Goal: Navigation & Orientation: Find specific page/section

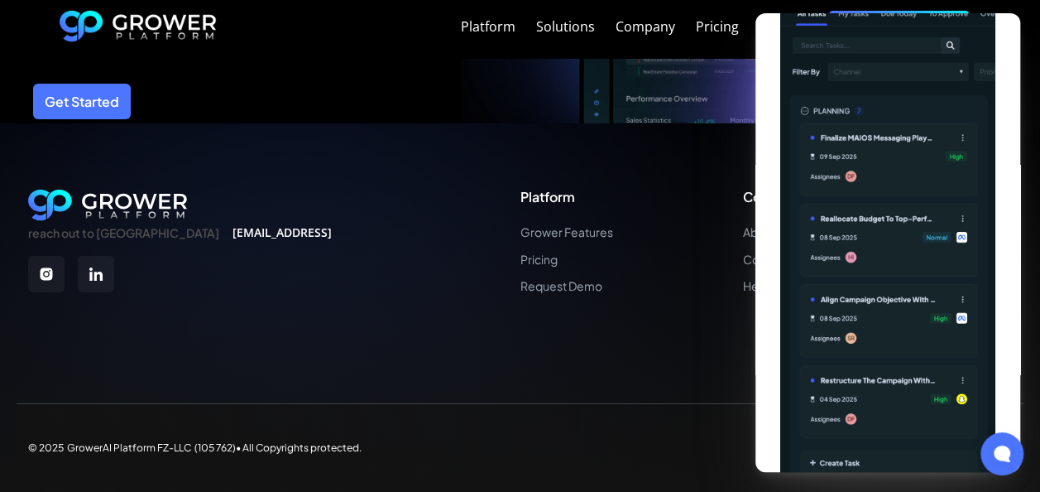
scroll to position [316, 0]
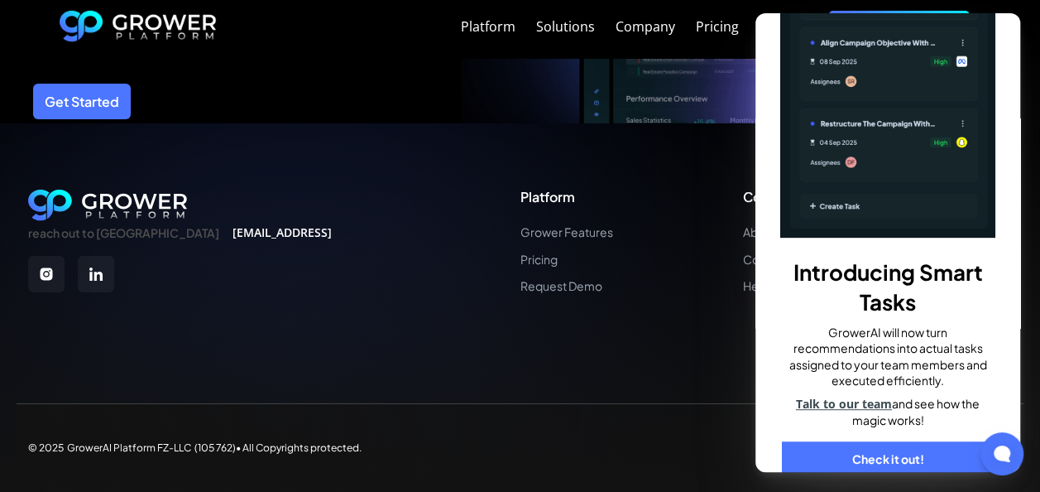
click at [773, 108] on div "Introducing Smart Tasks GrowerAI will now turn recommendations into actual task…" at bounding box center [887, 242] width 265 height 458
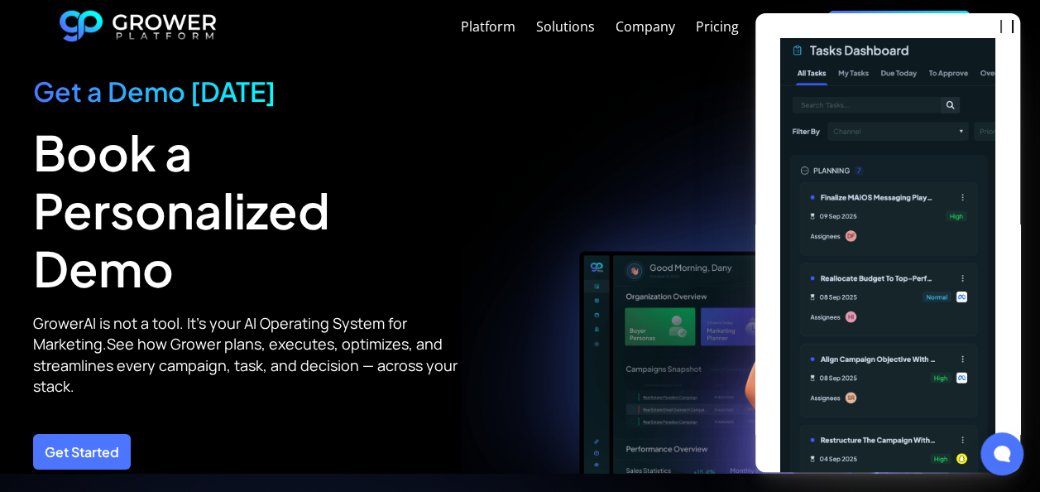
scroll to position [5239, 0]
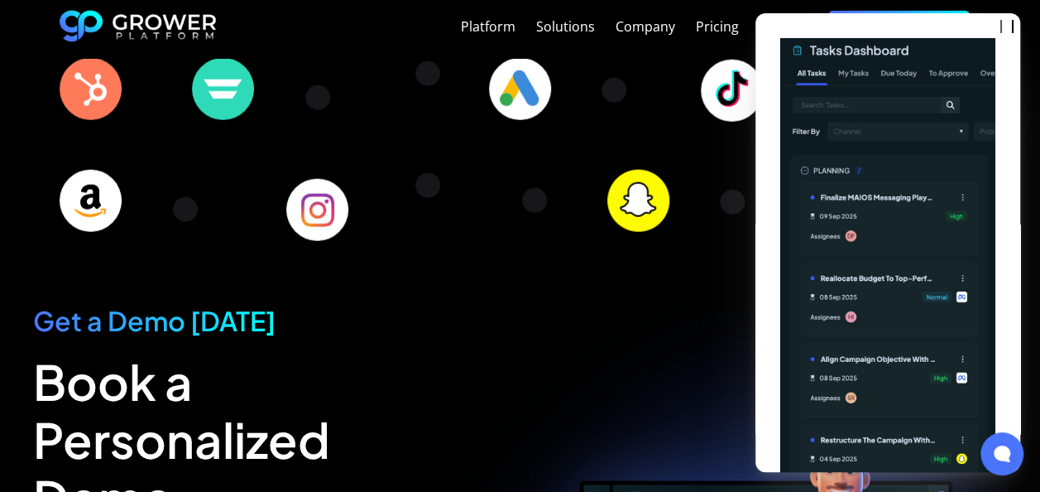
click at [887, 60] on img at bounding box center [887, 296] width 215 height 516
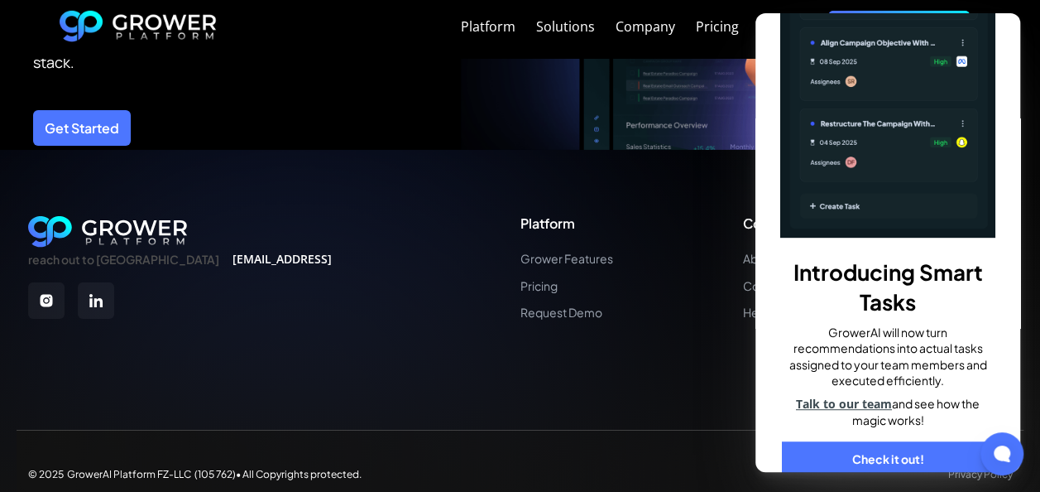
scroll to position [5819, 0]
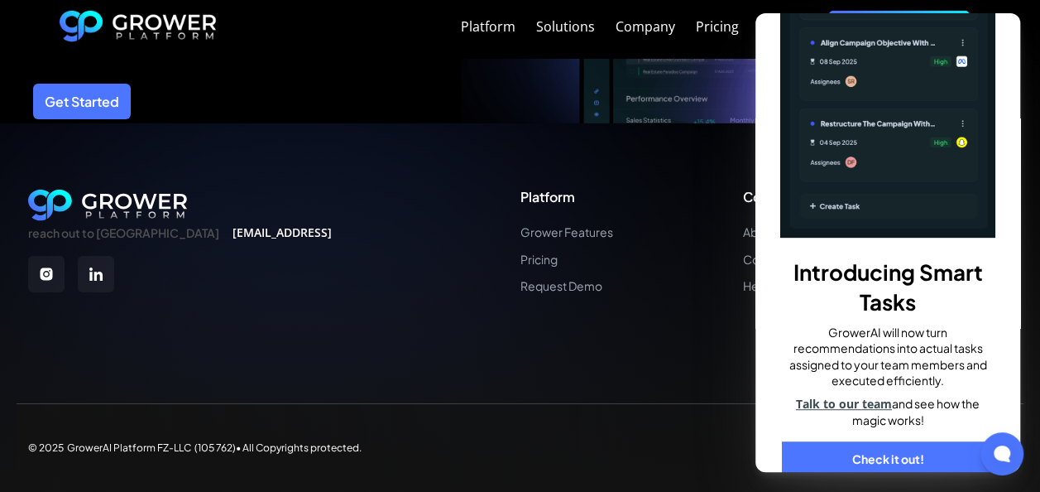
click at [894, 441] on link "Check it out!" at bounding box center [888, 459] width 212 height 36
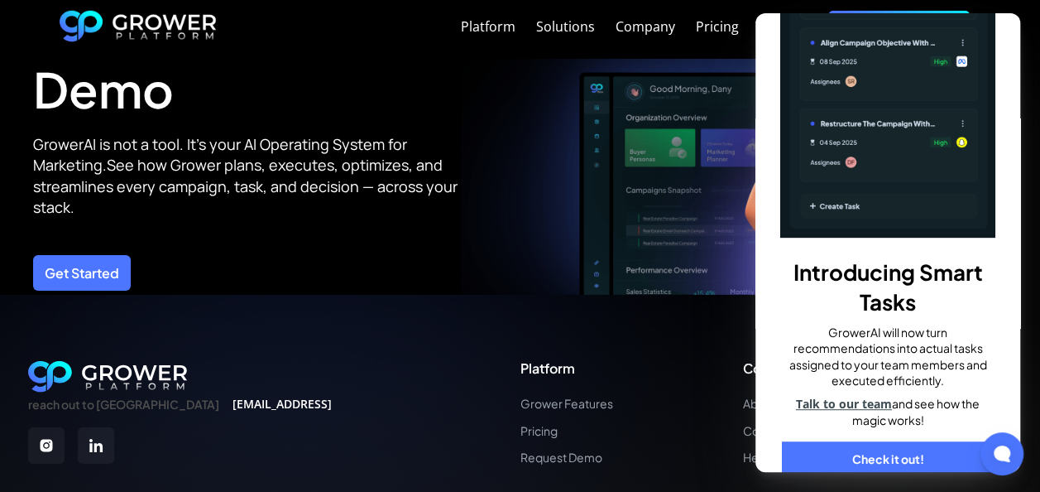
scroll to position [5570, 0]
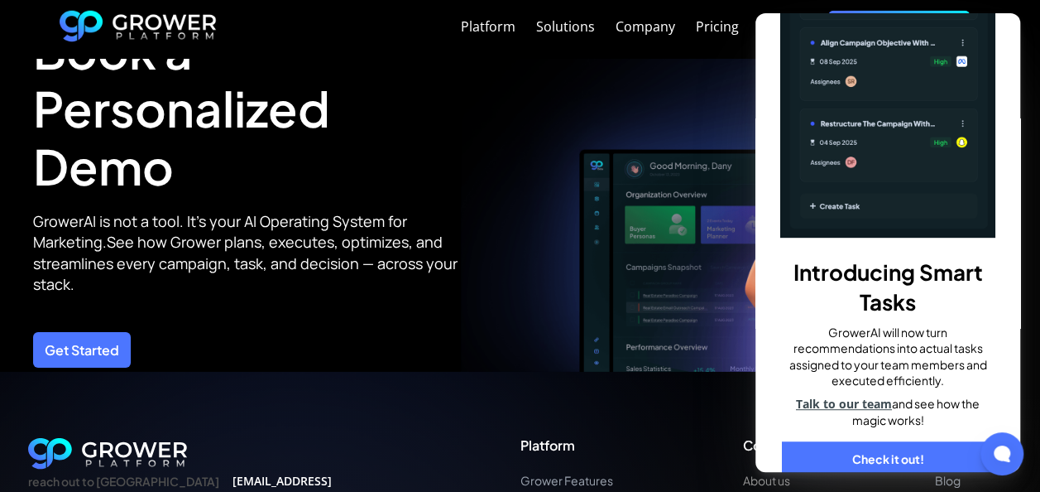
click at [753, 482] on link "About us" at bounding box center [774, 480] width 62 height 14
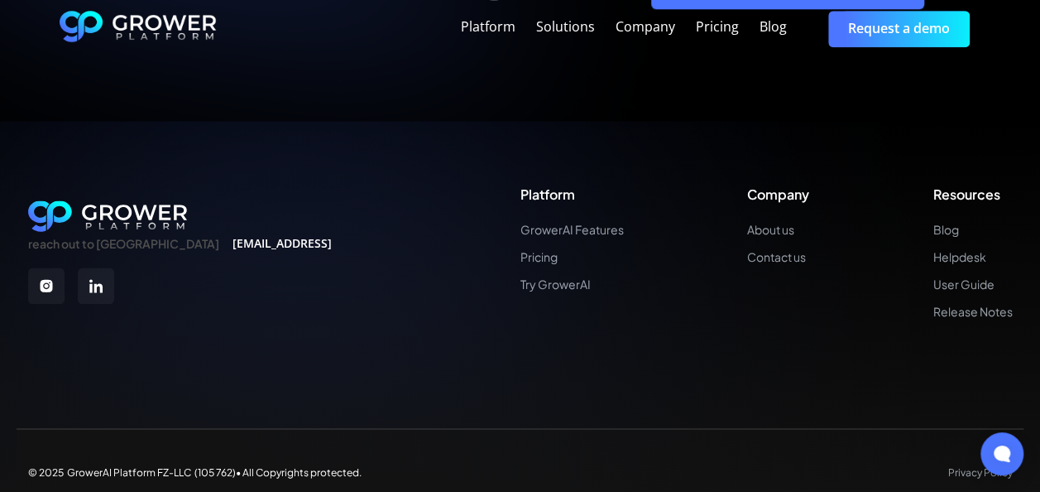
scroll to position [4068, 0]
